Goal: Navigation & Orientation: Find specific page/section

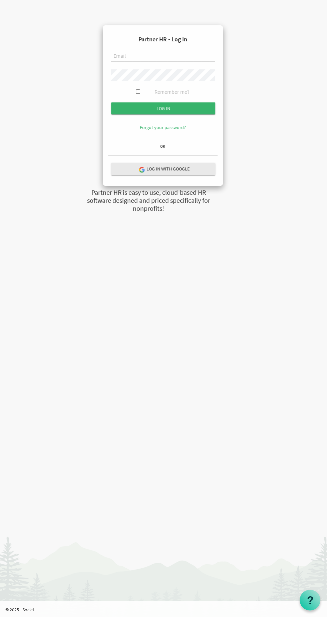
type input "[PERSON_NAME][EMAIL_ADDRESS][DOMAIN_NAME]"
click at [111, 102] on input "Log in" at bounding box center [163, 108] width 104 height 12
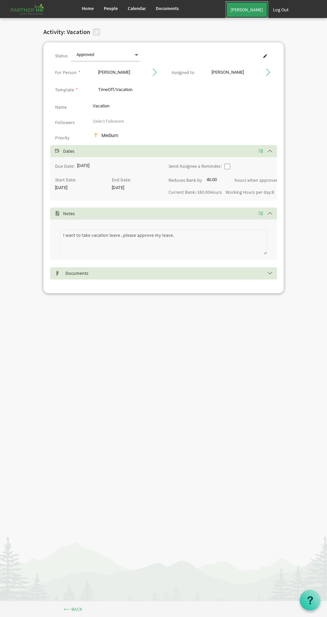
click at [252, 8] on link "[PERSON_NAME]" at bounding box center [246, 9] width 42 height 17
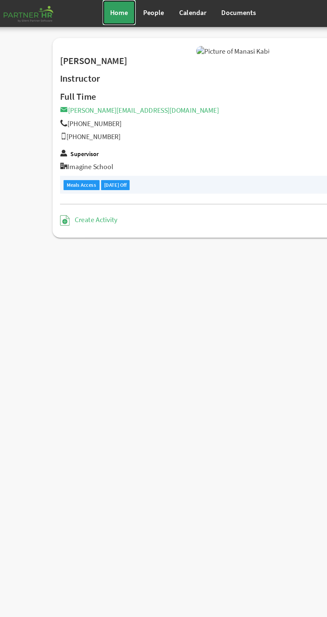
click at [90, 13] on link "Home" at bounding box center [88, 8] width 22 height 17
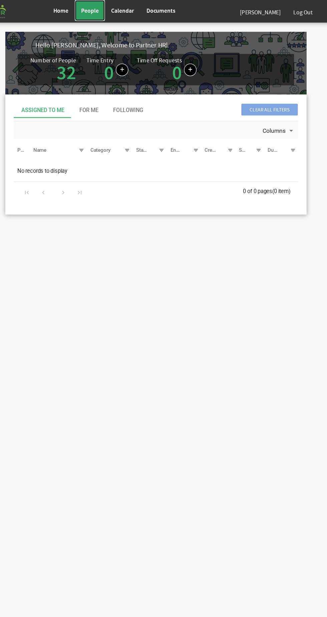
click at [110, 8] on span "People" at bounding box center [111, 8] width 14 height 6
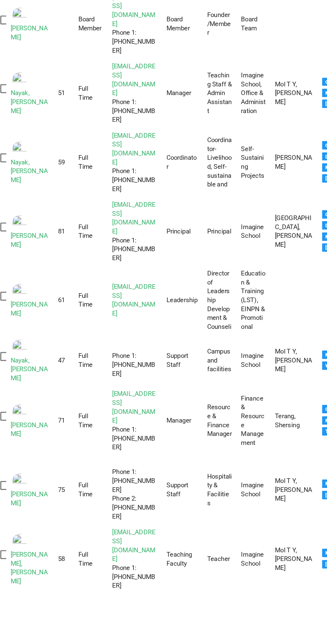
scroll to position [538, 0]
